Goal: Information Seeking & Learning: Find specific fact

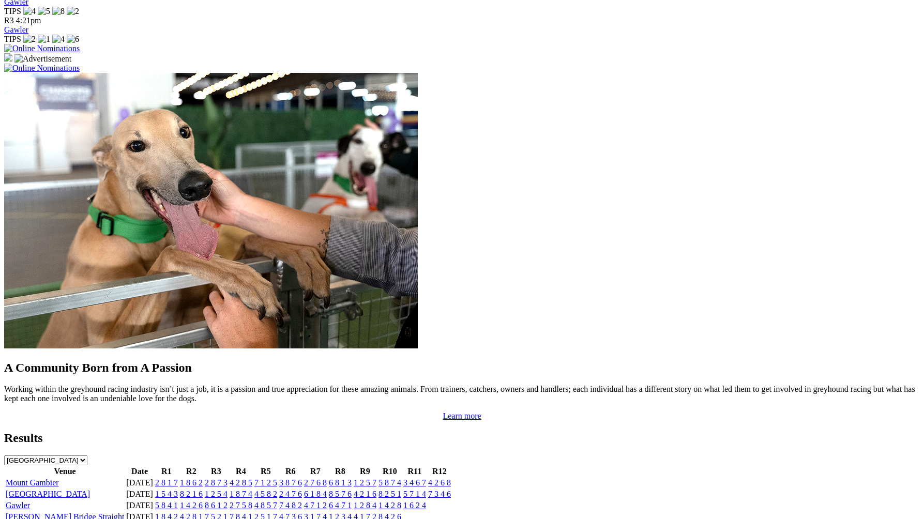
scroll to position [855, 0]
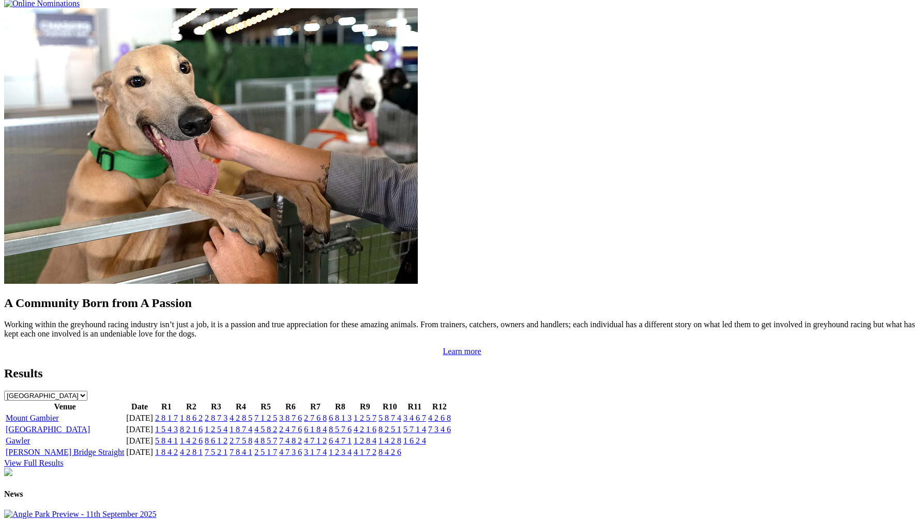
click at [178, 425] on link "1 5 4 3" at bounding box center [166, 429] width 23 height 9
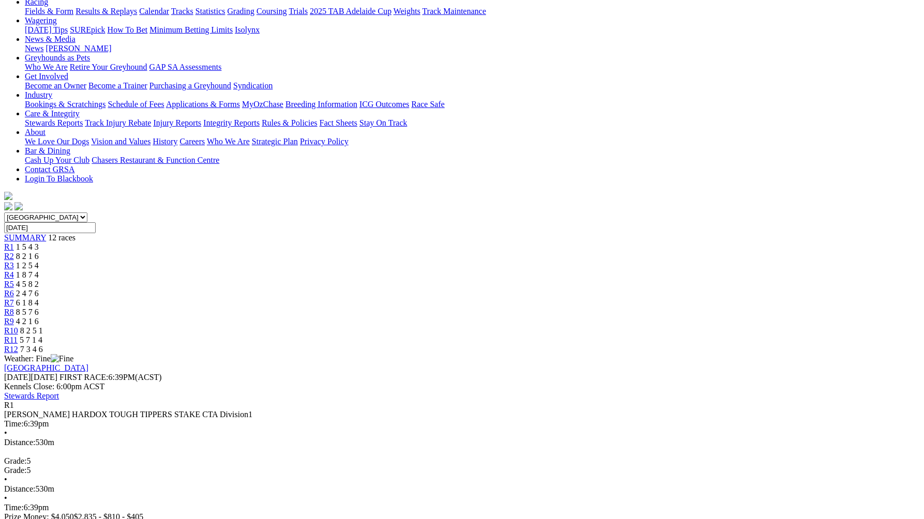
scroll to position [131, 0]
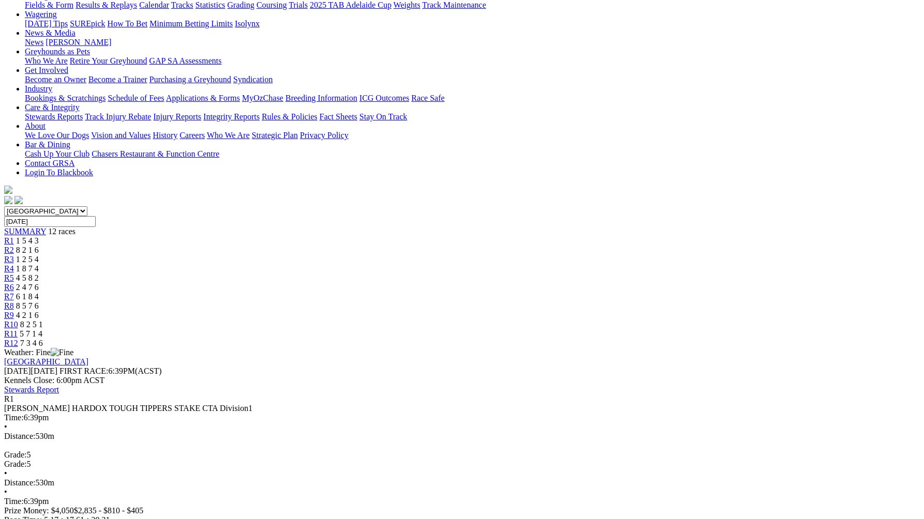
click at [39, 246] on span "8 2 1 6" at bounding box center [27, 250] width 23 height 9
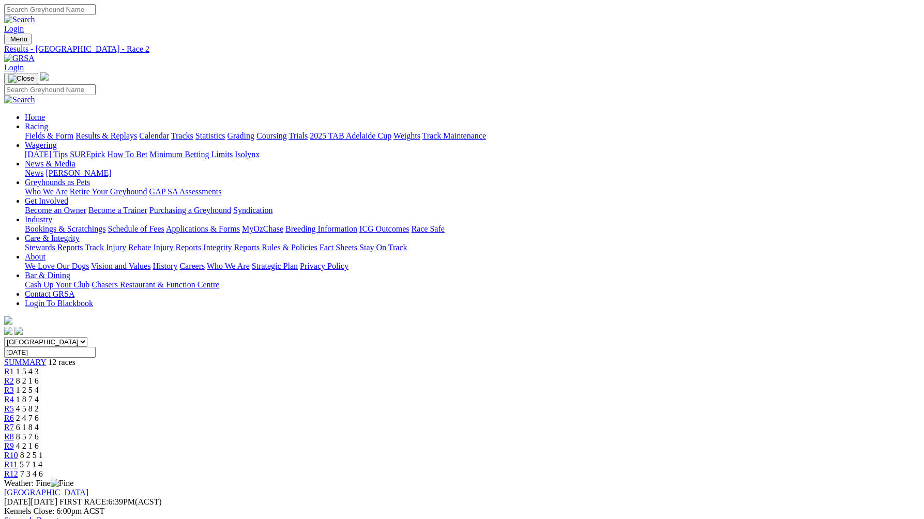
click at [39, 386] on span "1 2 5 4" at bounding box center [27, 390] width 23 height 9
click at [382, 395] on div "R4 1 8 7 4" at bounding box center [462, 399] width 916 height 9
click at [14, 404] on link "R5" at bounding box center [9, 408] width 10 height 9
click at [39, 414] on span "2 4 7 6" at bounding box center [27, 418] width 23 height 9
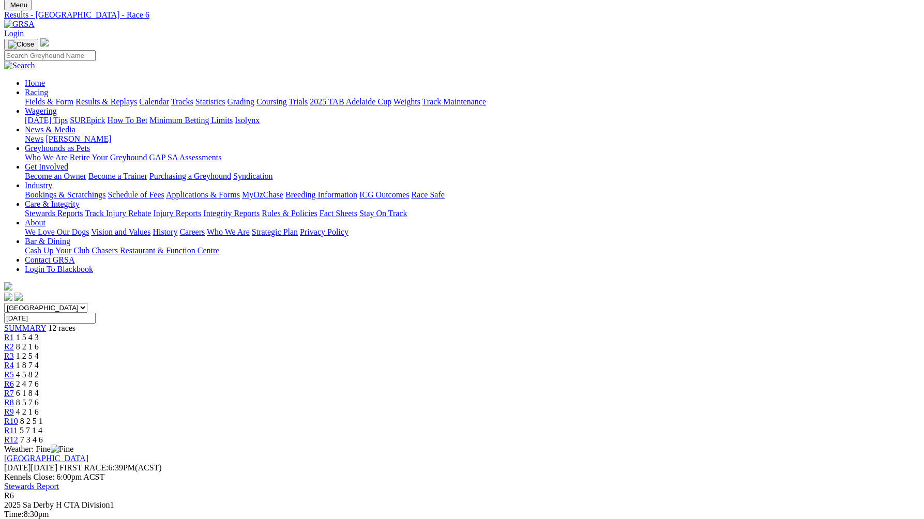
scroll to position [9, 0]
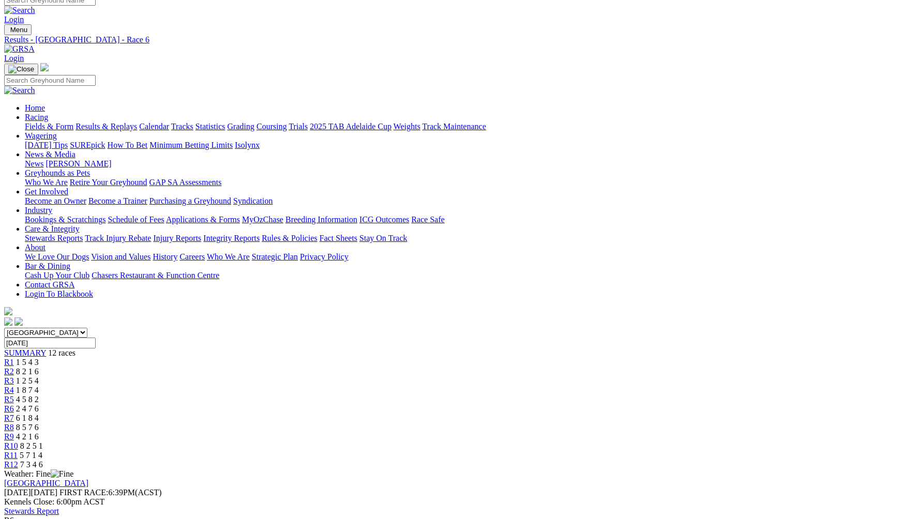
click at [39, 414] on span "6 1 8 4" at bounding box center [27, 418] width 23 height 9
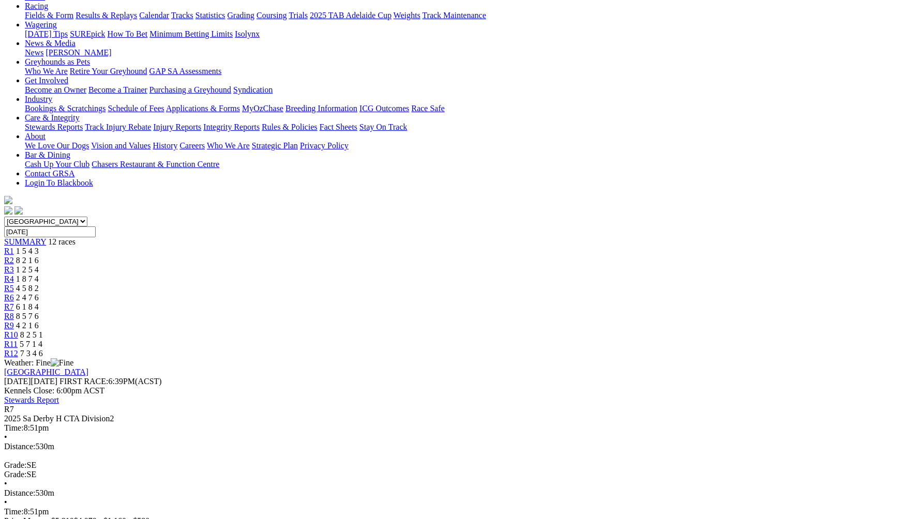
scroll to position [115, 0]
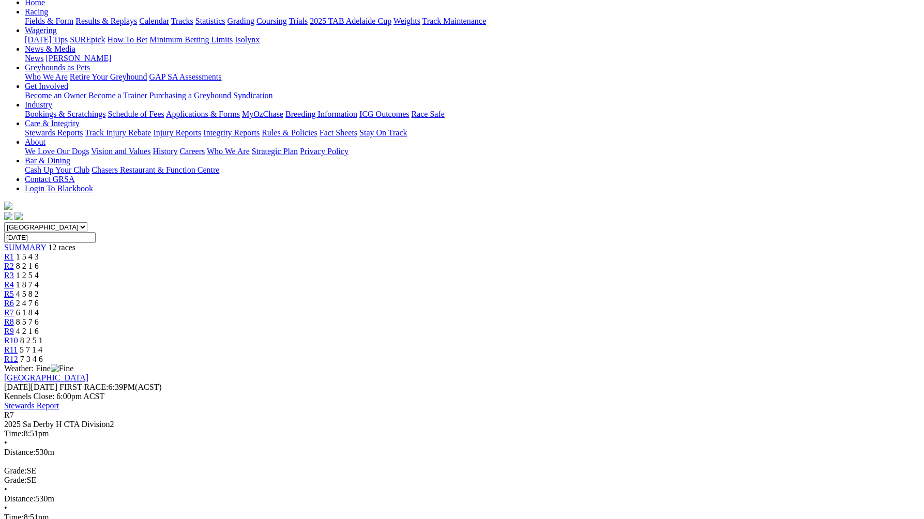
drag, startPoint x: 574, startPoint y: 20, endPoint x: 570, endPoint y: 28, distance: 9.0
click at [570, 222] on div "South Australia New South Wales Northern Territory Queensland Tasmania Victoria…" at bounding box center [462, 293] width 916 height 142
type input "Today, 11 Sep 2025"
drag, startPoint x: 910, startPoint y: 159, endPoint x: 884, endPoint y: 151, distance: 27.0
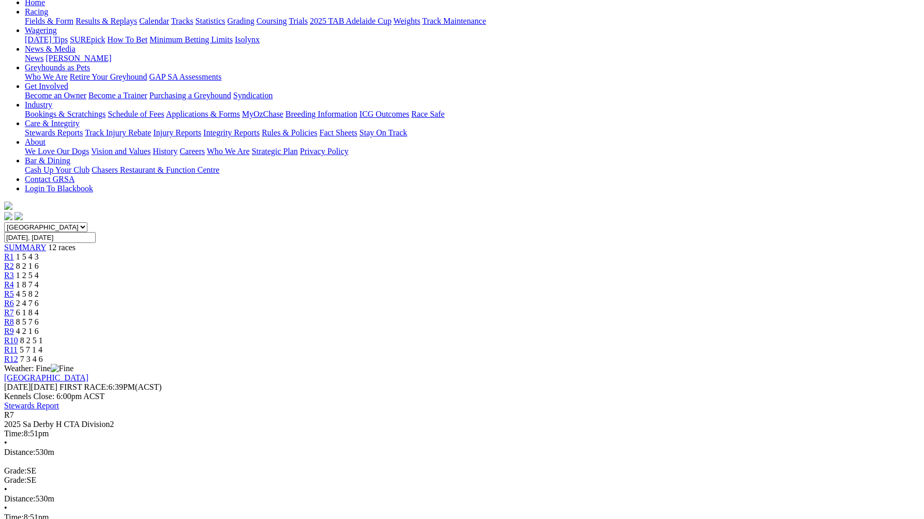
click at [582, 318] on div "R8 8 5 7 6" at bounding box center [462, 322] width 916 height 9
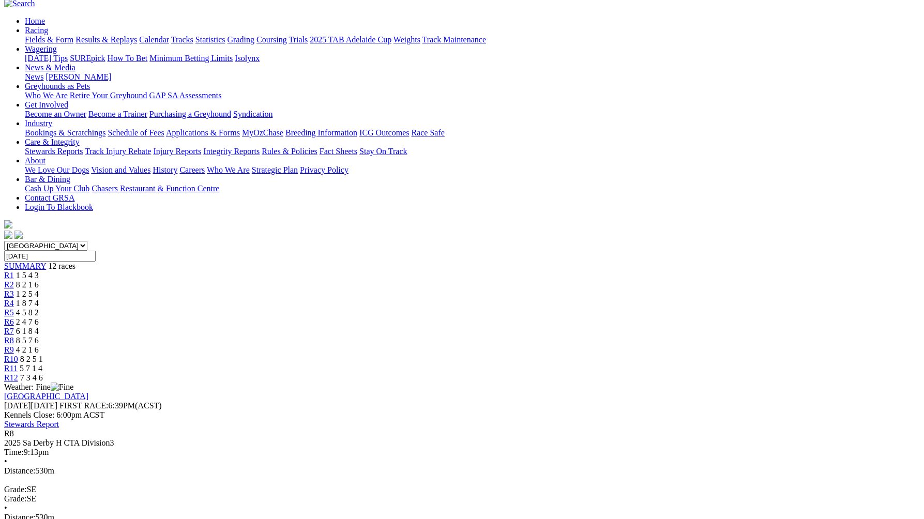
scroll to position [93, 0]
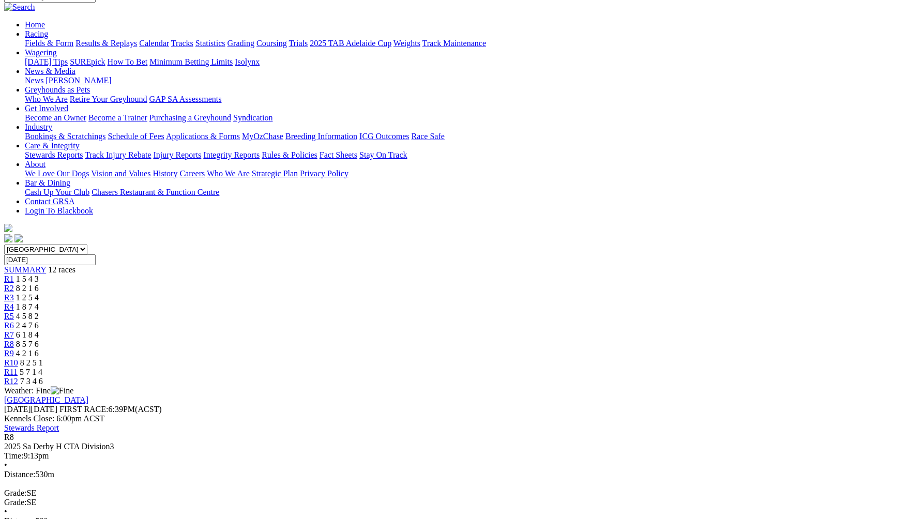
click at [616, 349] on div "R9 4 2 1 6" at bounding box center [462, 353] width 916 height 9
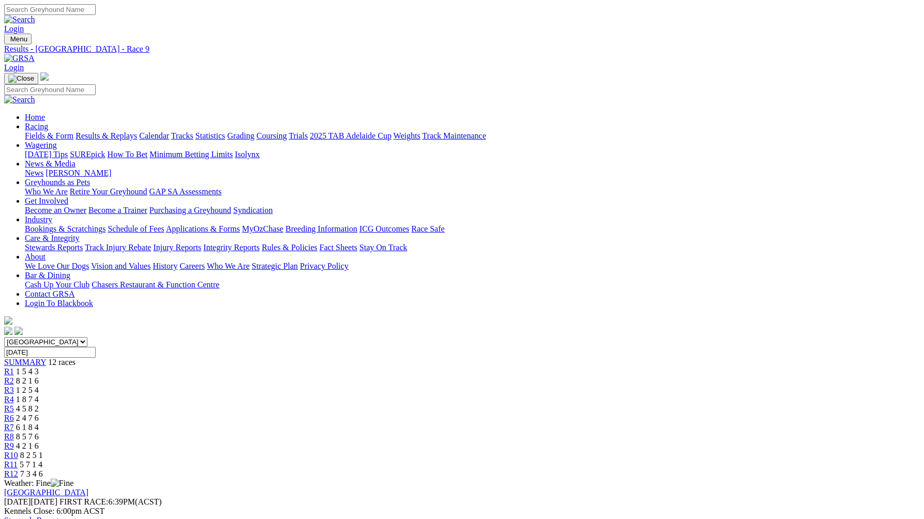
click at [662, 451] on div "R10 8 2 5 1" at bounding box center [462, 455] width 916 height 9
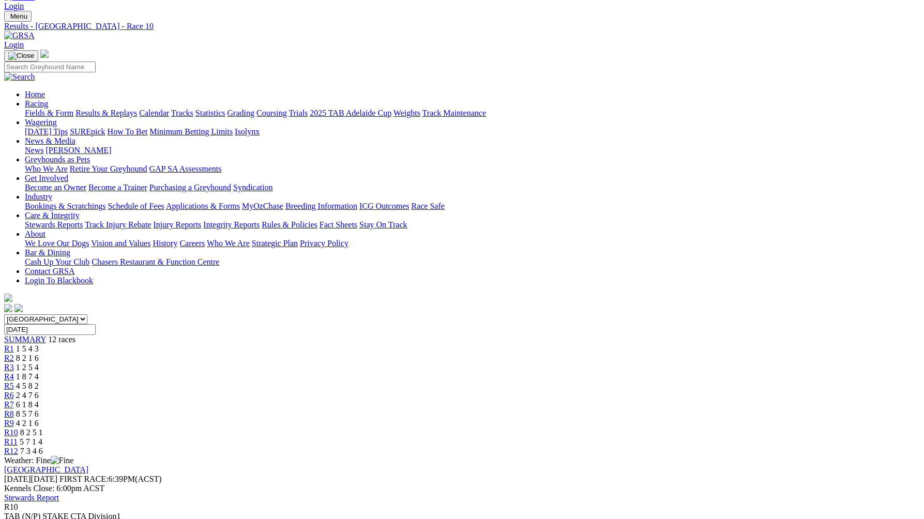
scroll to position [19, 0]
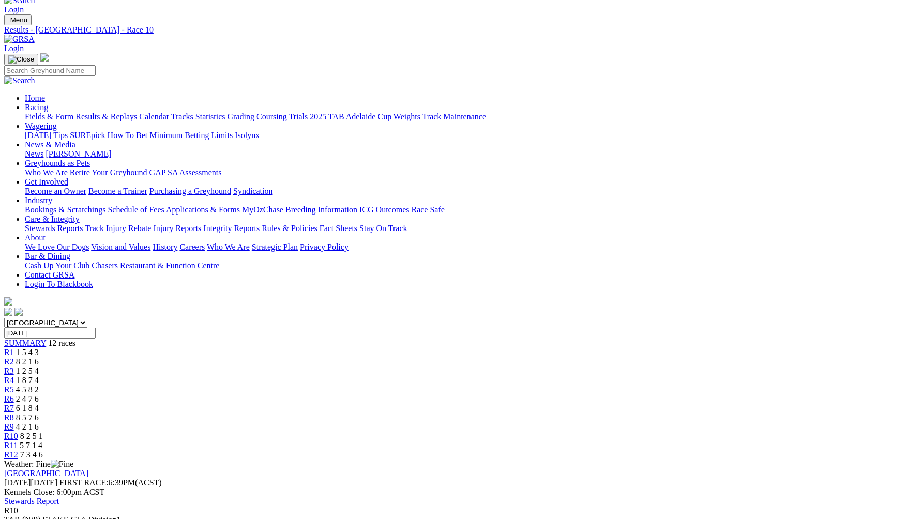
click at [42, 441] on span "5 7 1 4" at bounding box center [31, 445] width 23 height 9
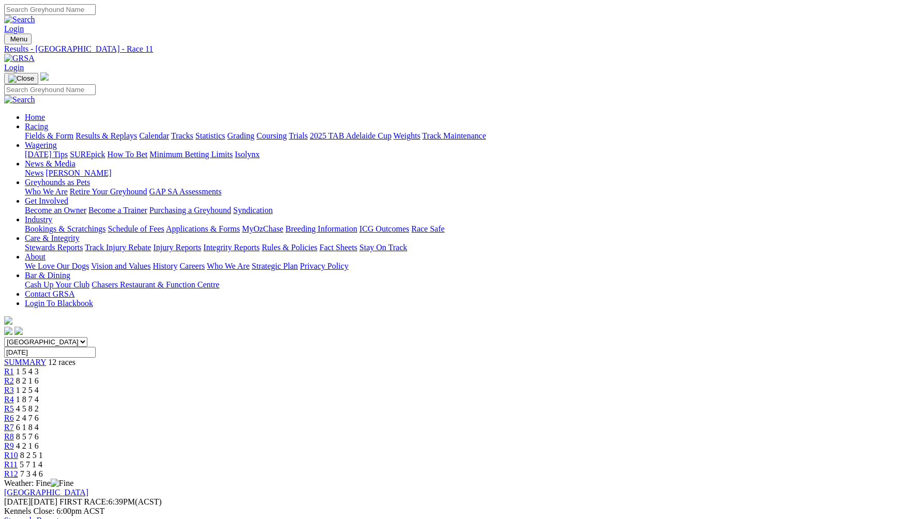
click at [43, 470] on span "7 3 4 6" at bounding box center [31, 474] width 23 height 9
